Goal: Transaction & Acquisition: Download file/media

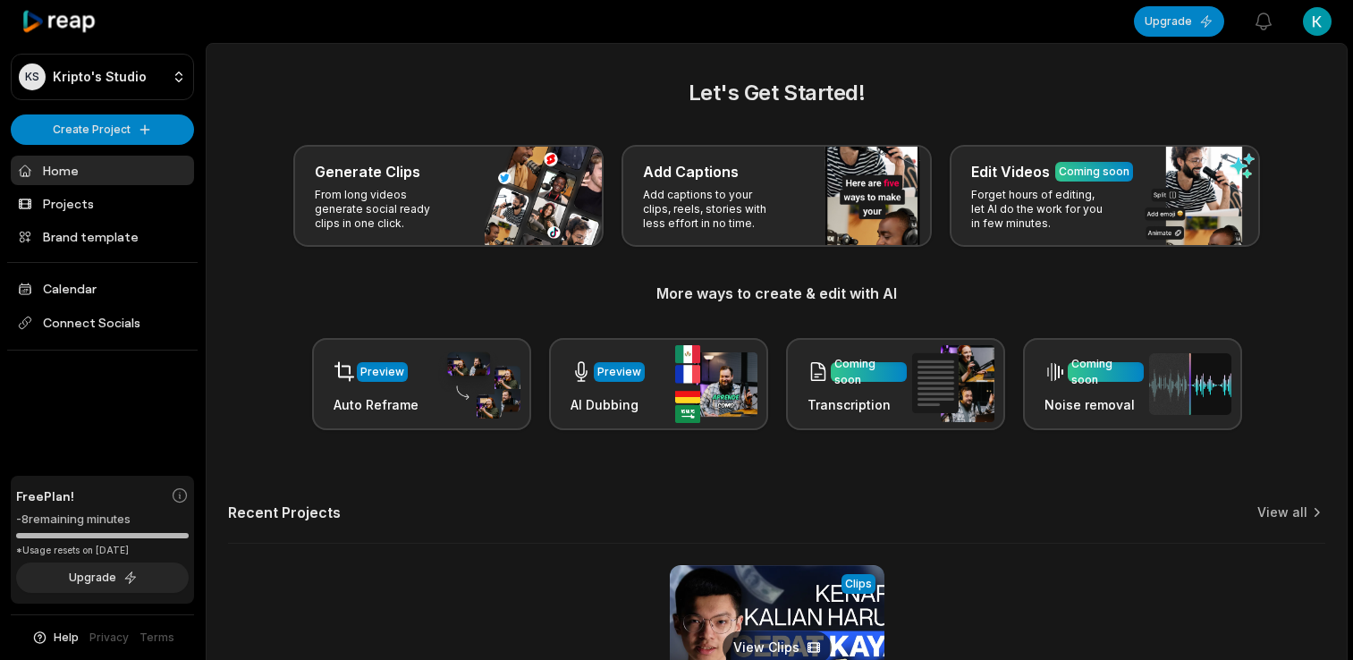
scroll to position [179, 0]
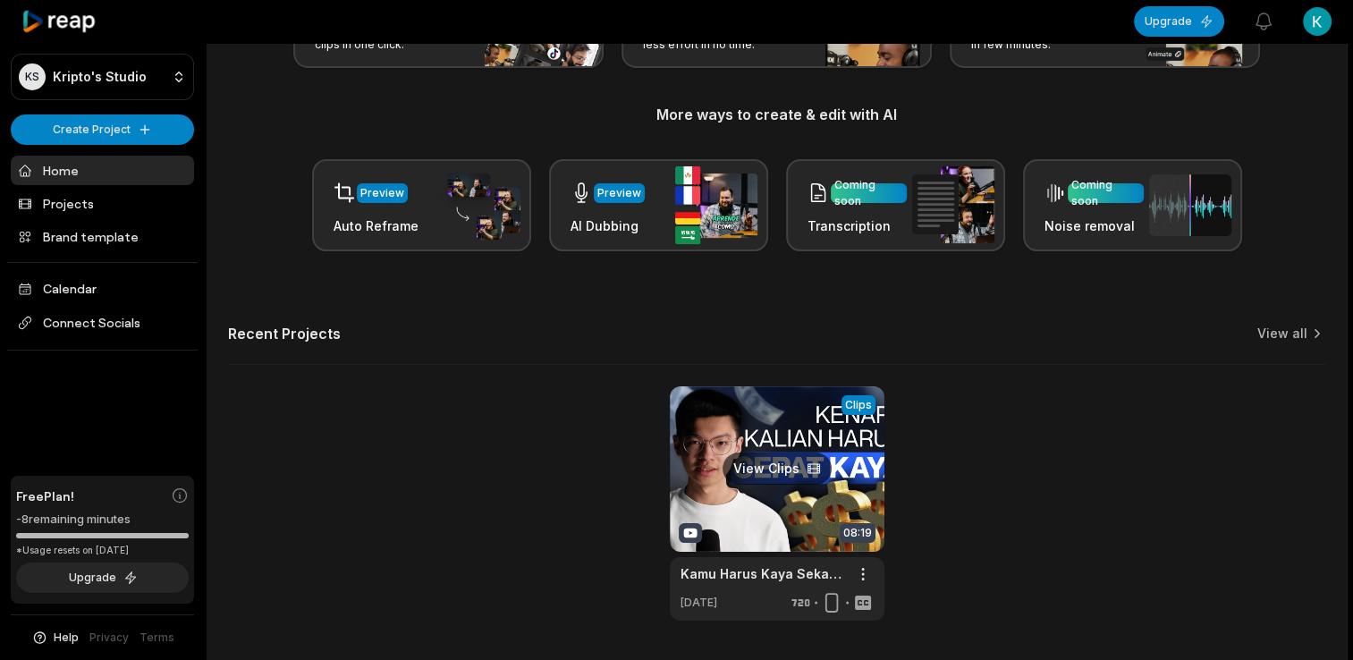
click at [680, 437] on link at bounding box center [777, 503] width 215 height 234
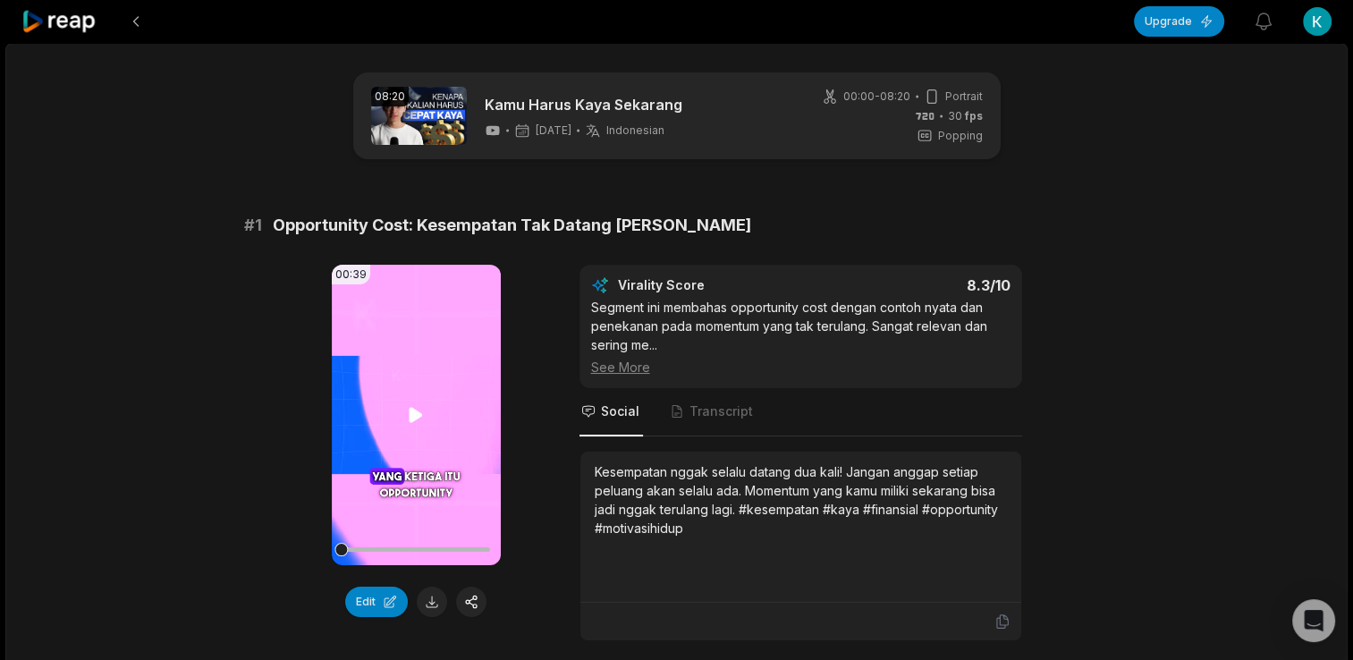
scroll to position [179, 0]
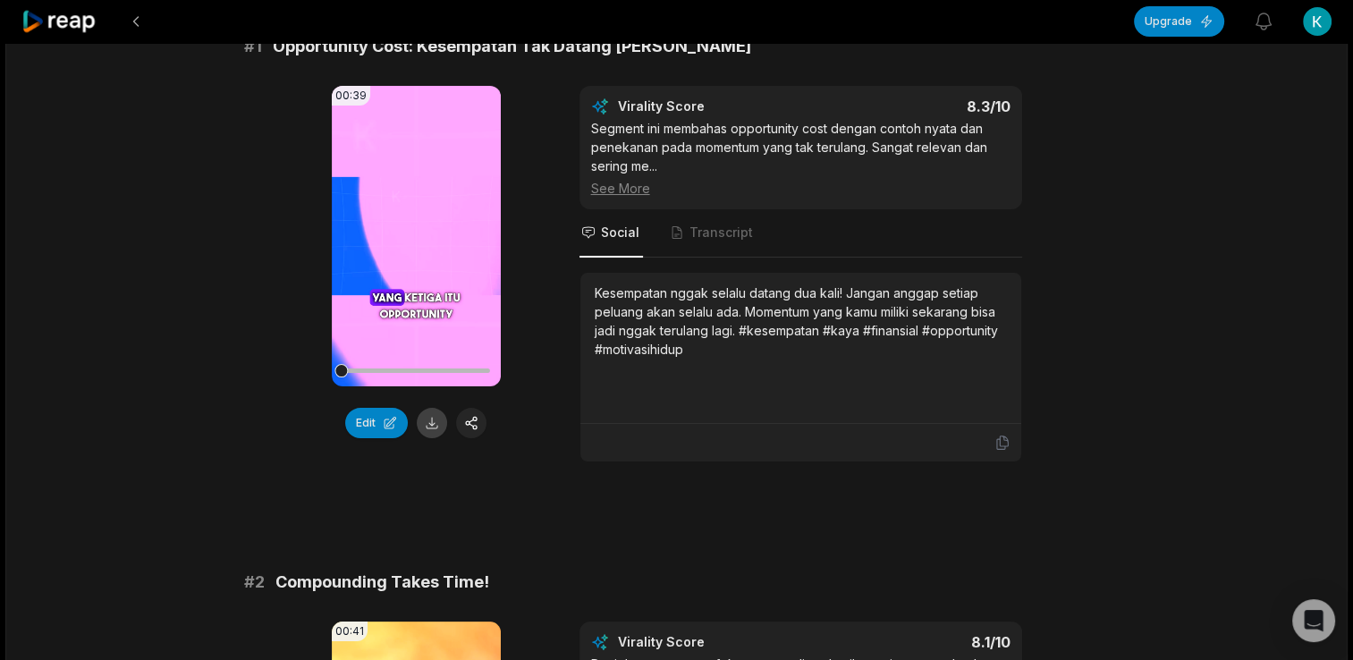
click at [431, 420] on button at bounding box center [432, 423] width 30 height 30
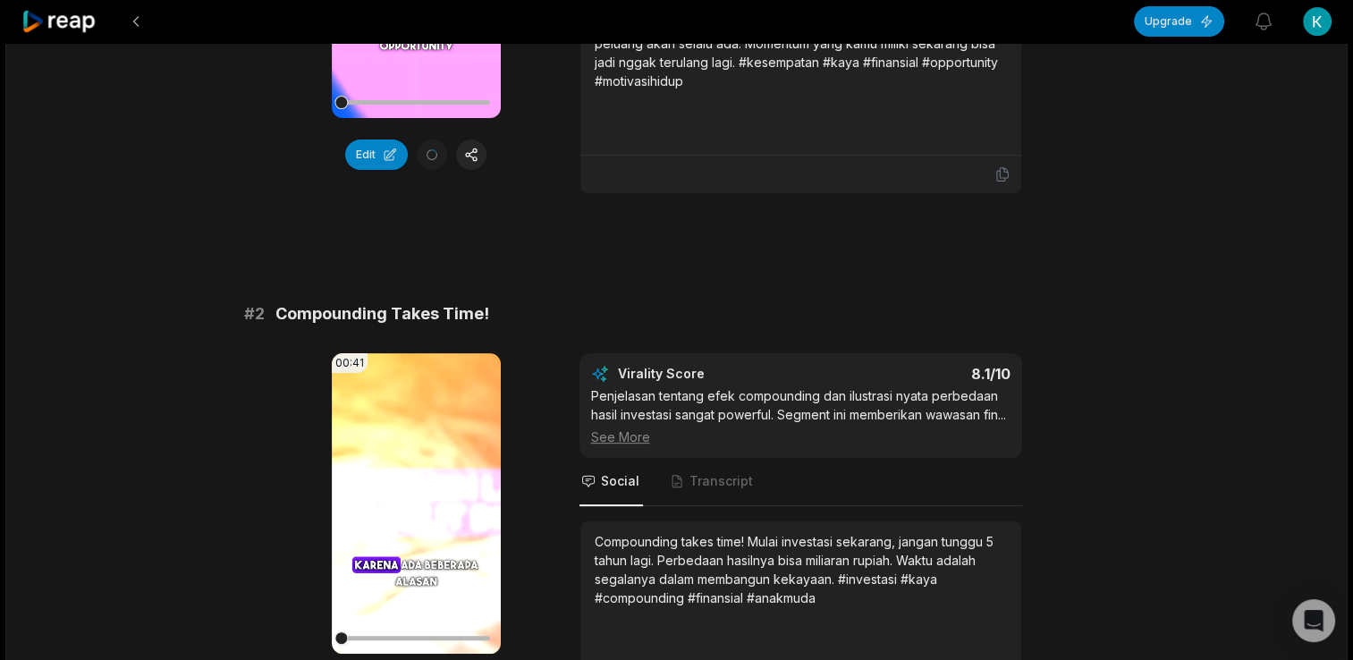
scroll to position [626, 0]
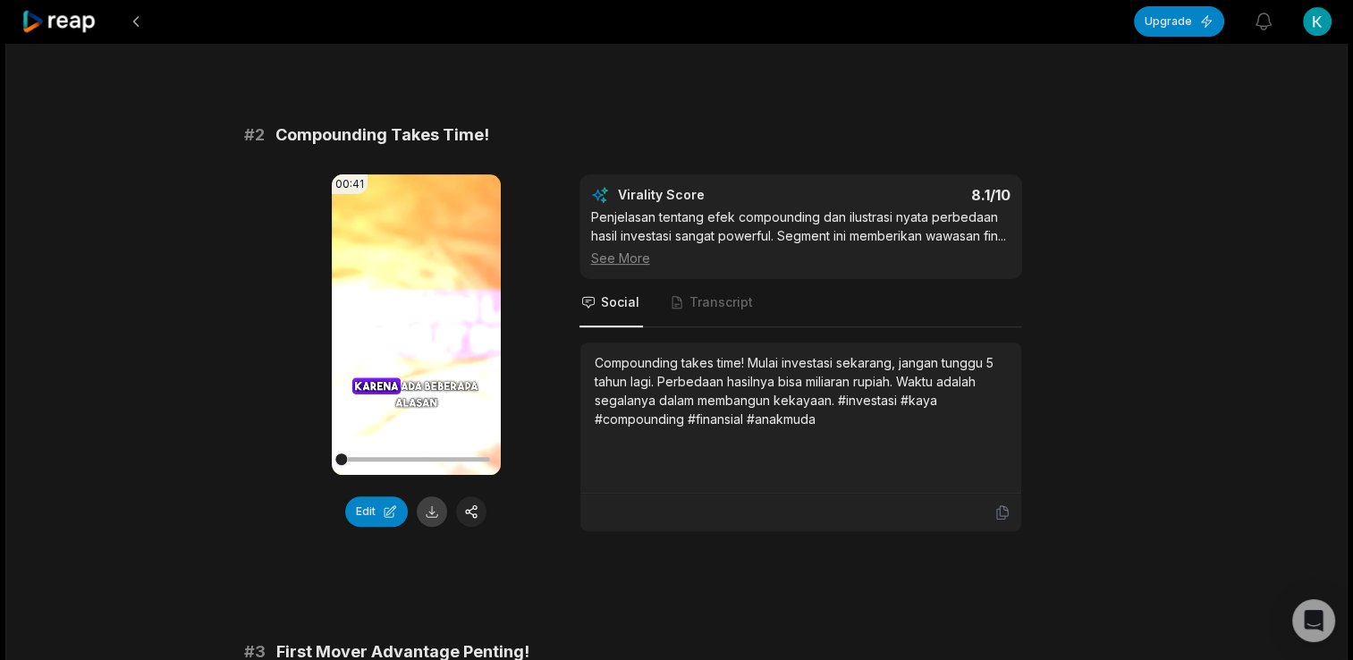
click at [438, 506] on button at bounding box center [432, 511] width 30 height 30
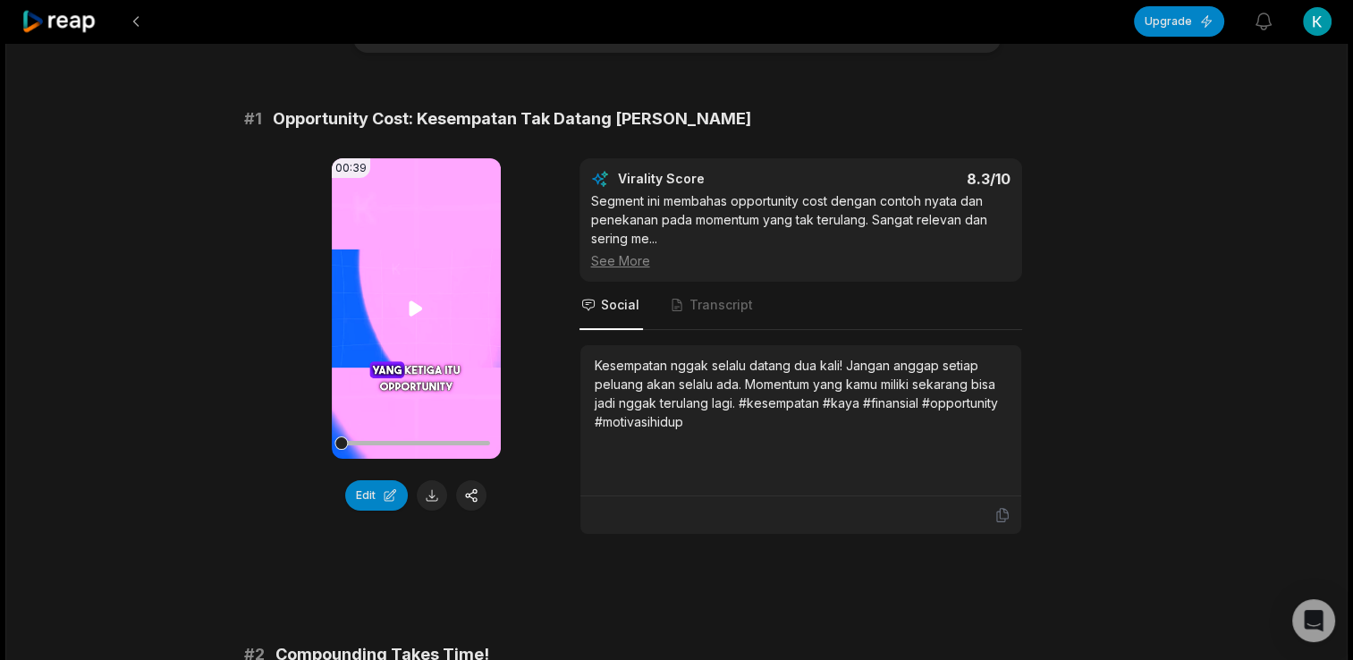
scroll to position [358, 0]
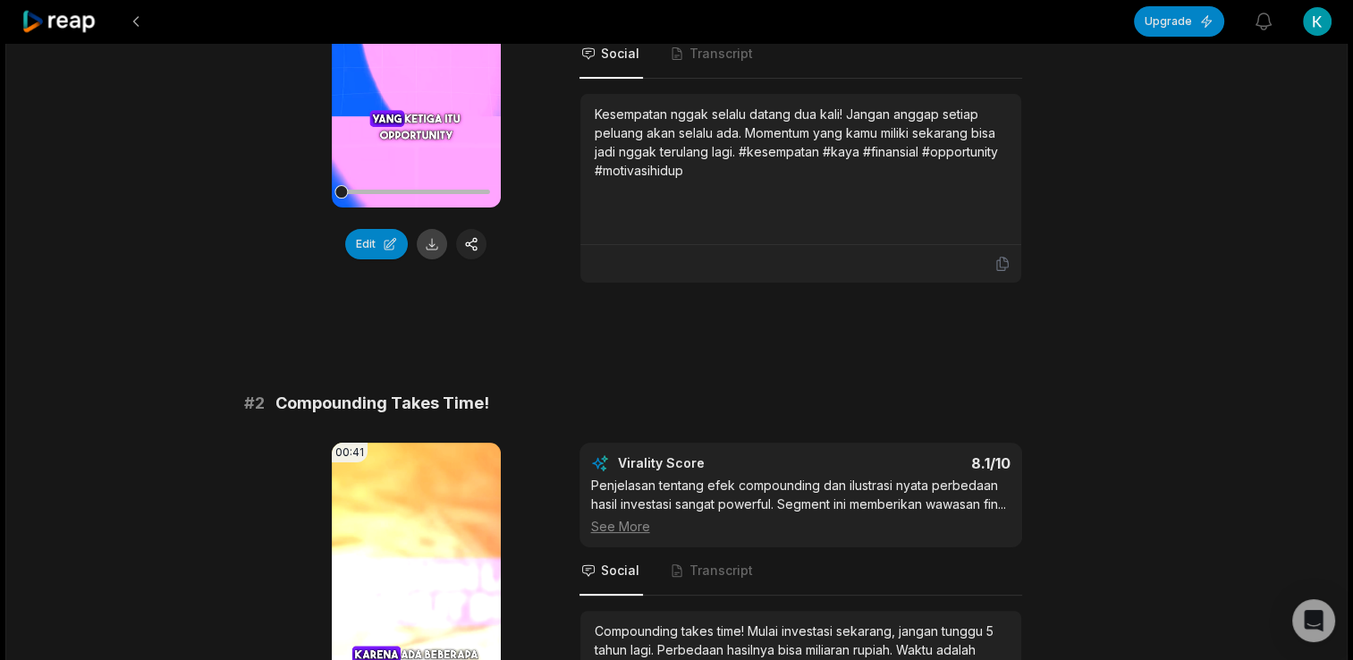
click at [427, 246] on button at bounding box center [432, 244] width 30 height 30
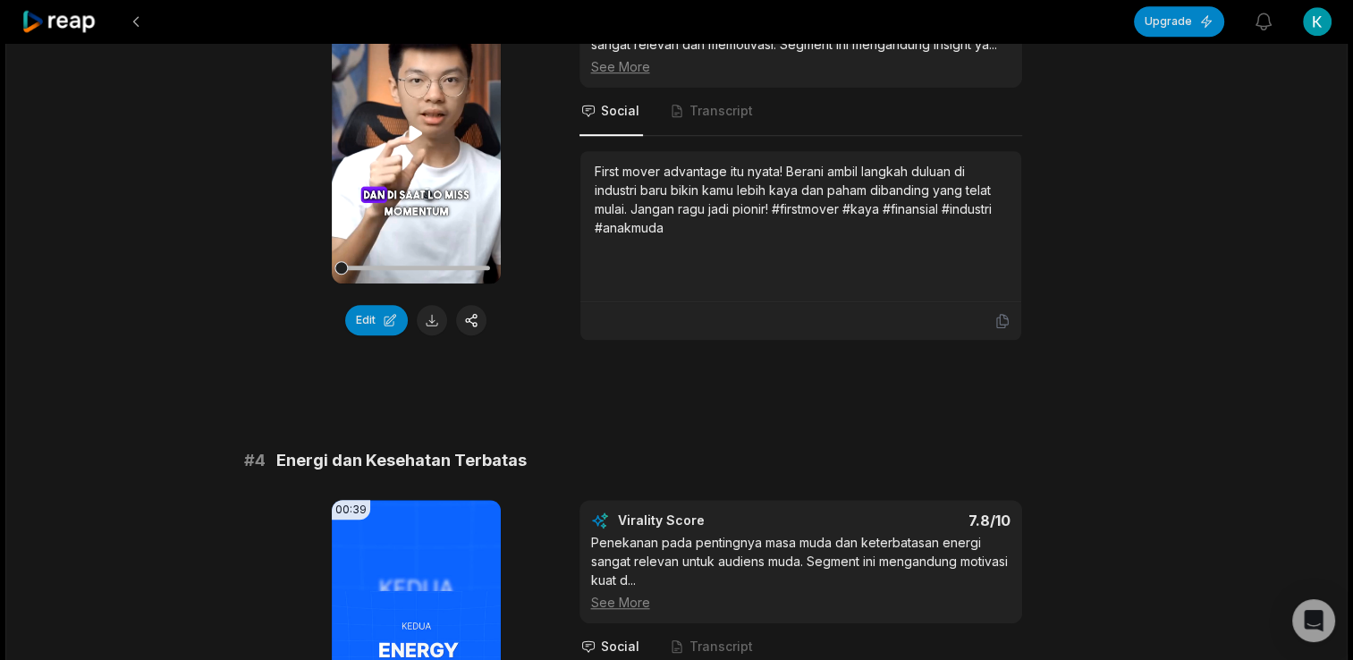
scroll to position [1341, 0]
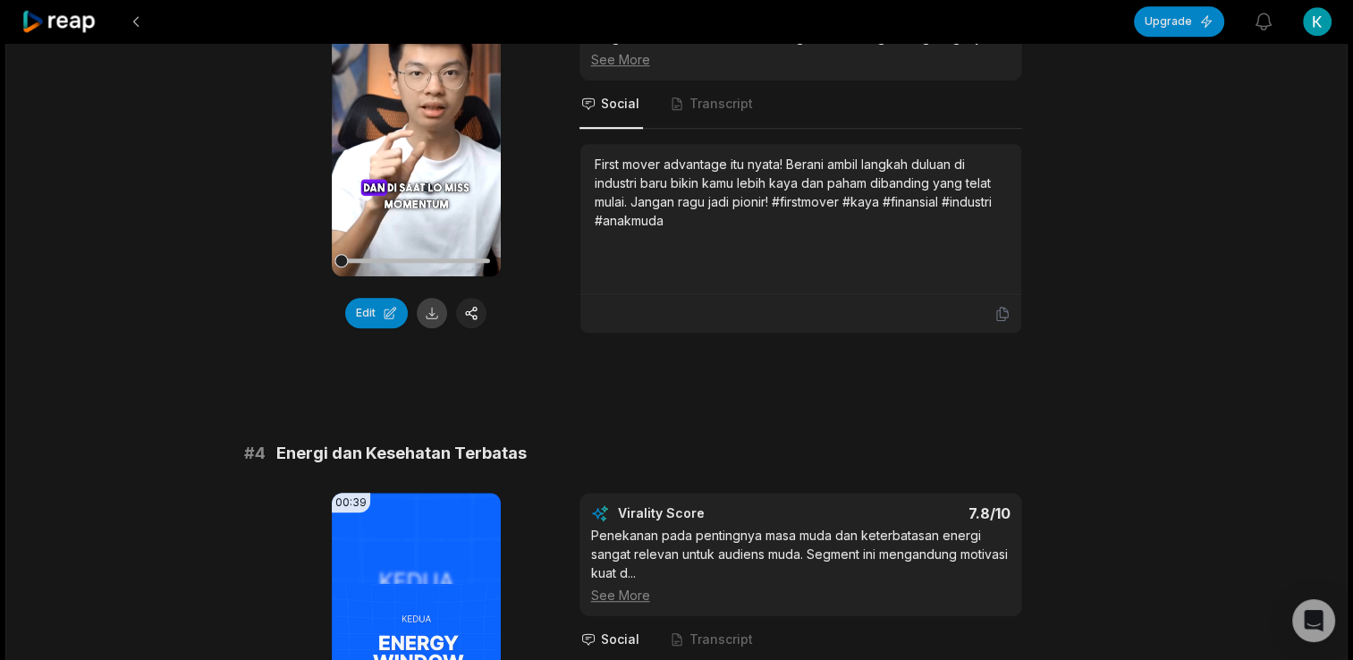
click at [429, 321] on button at bounding box center [432, 313] width 30 height 30
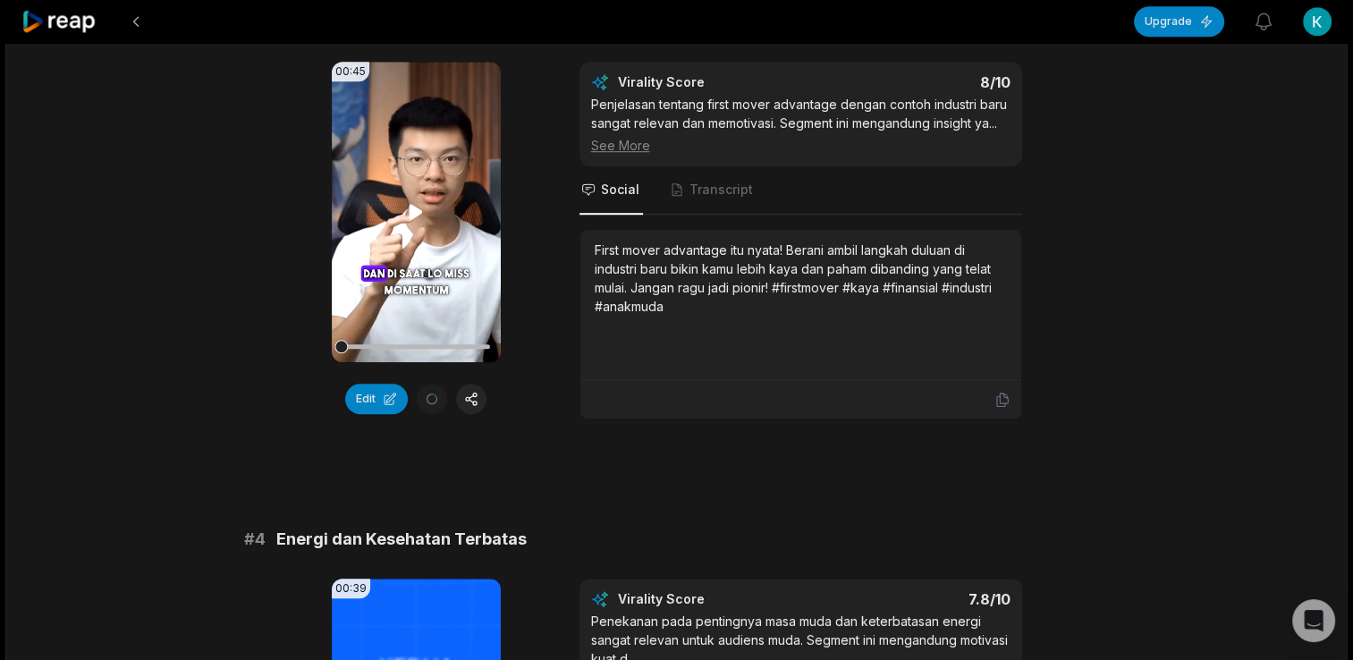
scroll to position [1162, 0]
